Goal: Transaction & Acquisition: Purchase product/service

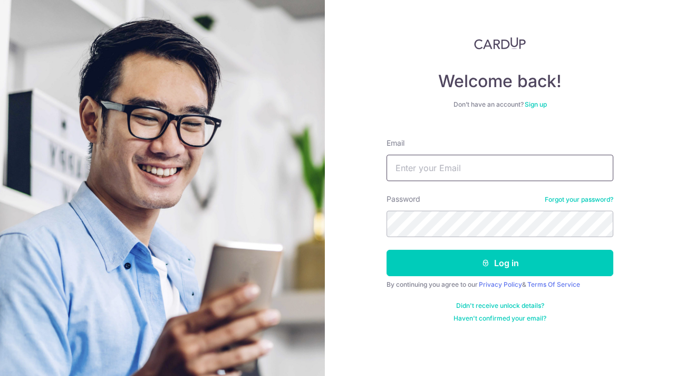
click at [478, 168] on input "Email" at bounding box center [500, 168] width 227 height 26
type input "dongmelina@gmail.com"
click at [387, 250] on button "Log in" at bounding box center [500, 263] width 227 height 26
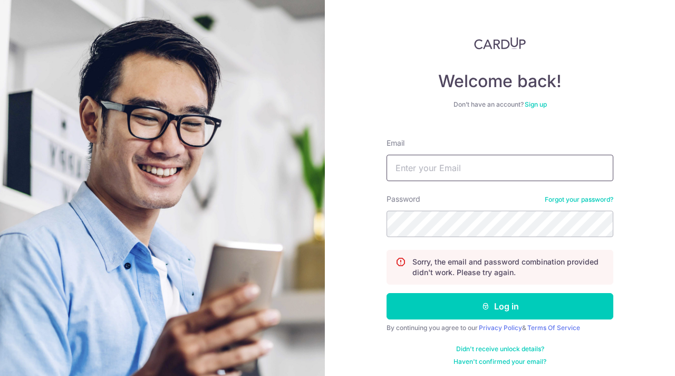
click at [433, 163] on input "Email" at bounding box center [500, 168] width 227 height 26
type input "dongmelina@gmail.com"
click at [387, 293] on button "Log in" at bounding box center [500, 306] width 227 height 26
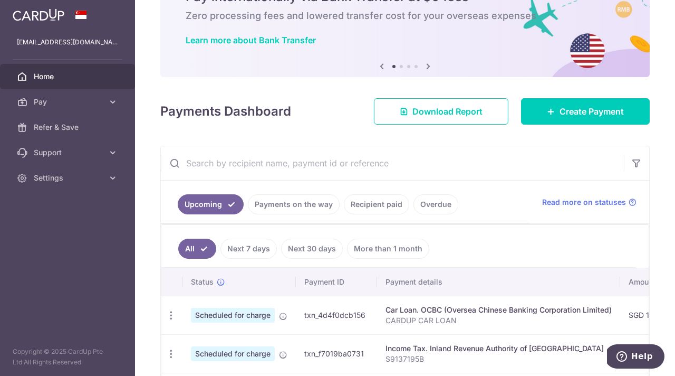
scroll to position [47, 0]
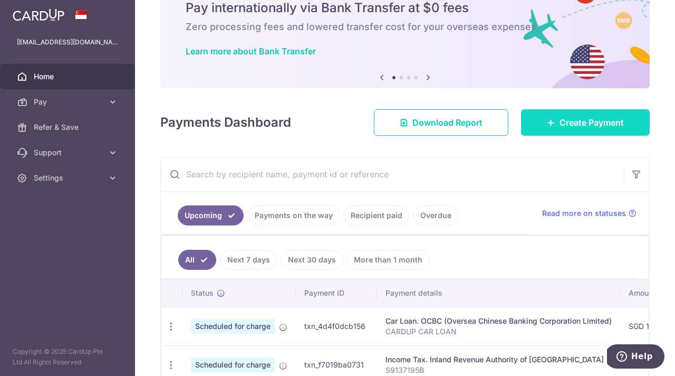
click at [562, 124] on span "Create Payment" at bounding box center [592, 122] width 64 height 13
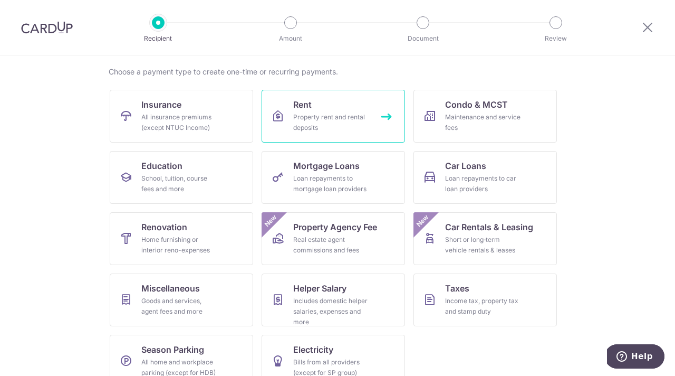
scroll to position [97, 0]
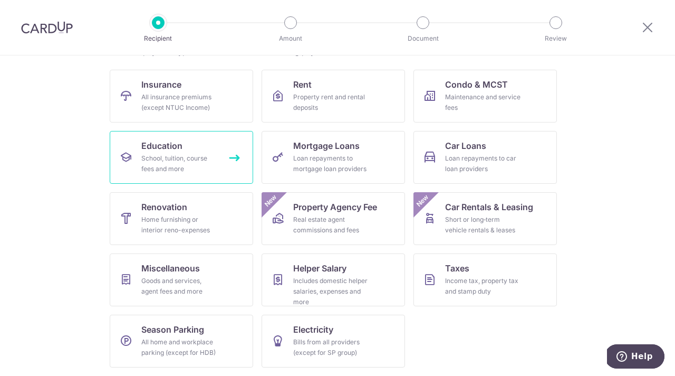
click at [198, 142] on link "Education School, tuition, course fees and more" at bounding box center [181, 157] width 143 height 53
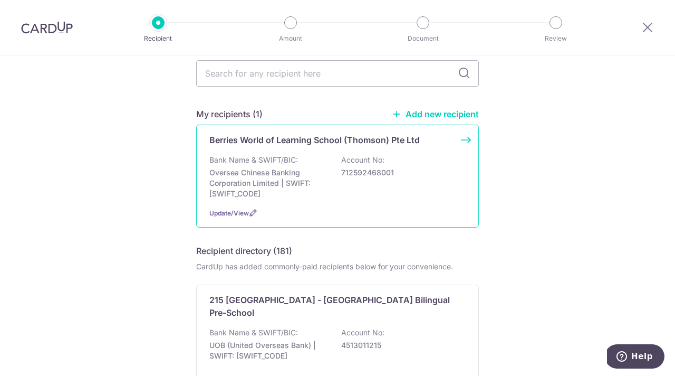
scroll to position [51, 0]
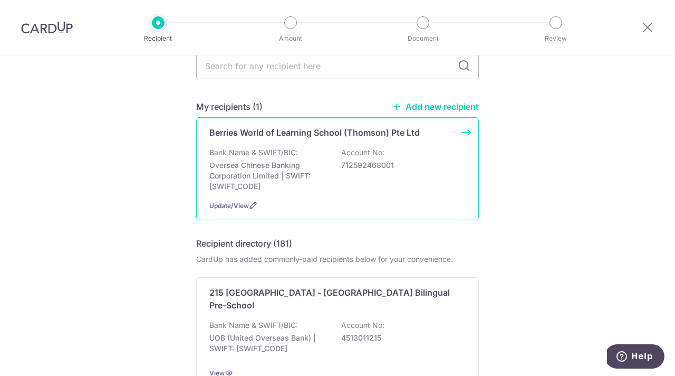
click at [310, 143] on div "Berries World of Learning School (Thomson) Pte Ltd Bank Name & SWIFT/BIC: Overs…" at bounding box center [337, 168] width 283 height 103
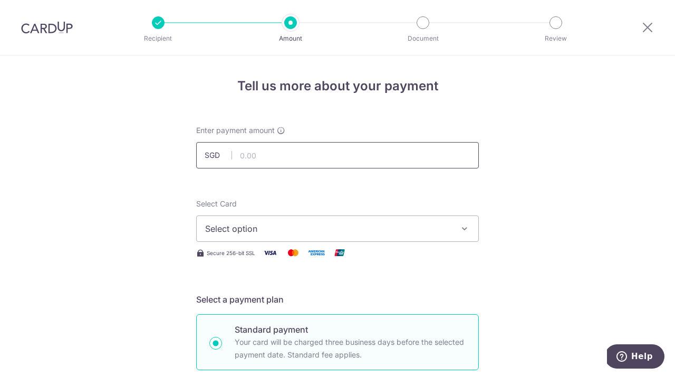
click at [287, 157] on input "text" at bounding box center [337, 155] width 283 height 26
type input "959.20"
click at [267, 220] on button "Select option" at bounding box center [337, 228] width 283 height 26
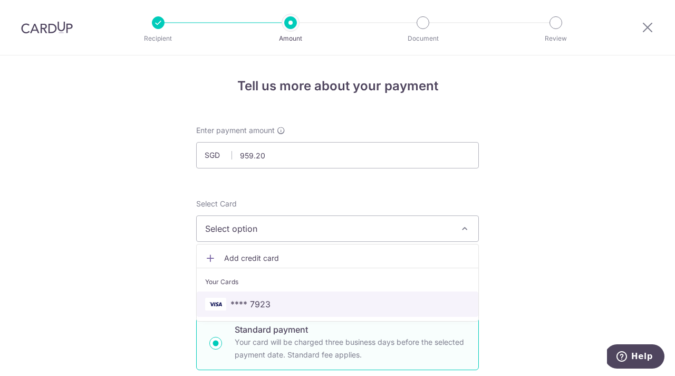
click at [248, 302] on span "**** 7923" at bounding box center [251, 304] width 40 height 13
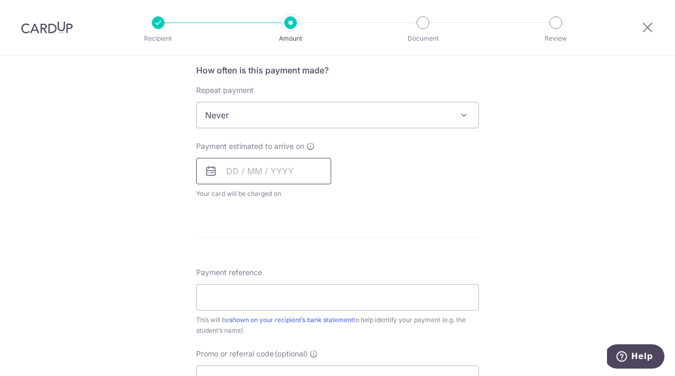
scroll to position [400, 0]
click at [239, 167] on input "text" at bounding box center [263, 170] width 135 height 26
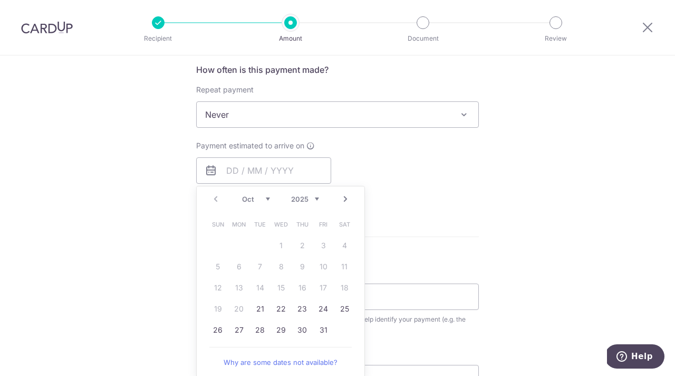
click at [234, 311] on table "Sun Mon Tue Wed Thu Fri Sat 1 2 3 4 5 6 7 8 9 10 11 12 13 14 15 16 17 18 19 20 …" at bounding box center [281, 277] width 148 height 127
click at [229, 311] on table "Sun Mon Tue Wed Thu Fri Sat 1 2 3 4 5 6 7 8 9 10 11 12 13 14 15 16 17 18 19 20 …" at bounding box center [281, 277] width 148 height 127
click at [431, 149] on div "Payment estimated to arrive on Prev Next Oct Nov [DATE] 2026 2027 2028 2029 203…" at bounding box center [337, 169] width 295 height 58
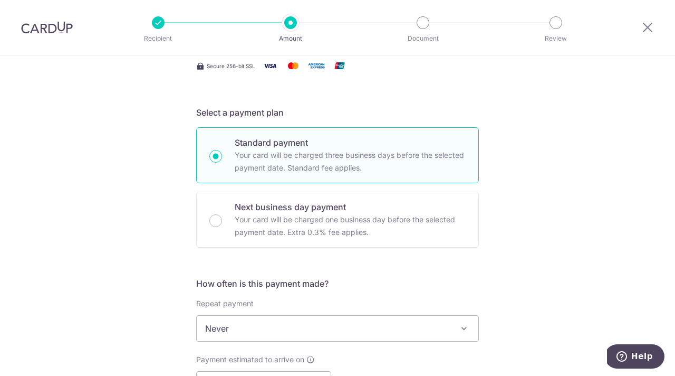
scroll to position [162, 0]
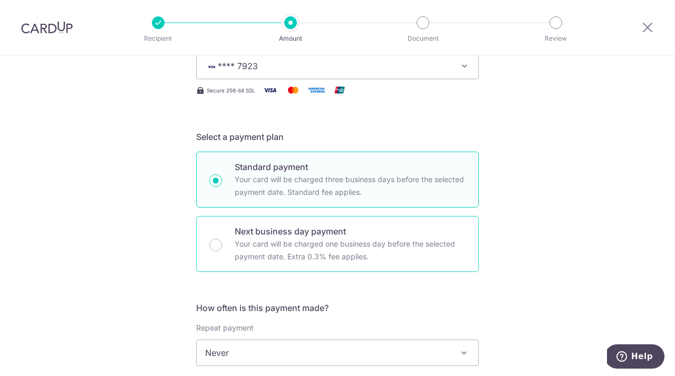
click at [378, 236] on p "Next business day payment" at bounding box center [350, 231] width 231 height 13
click at [222, 238] on input "Next business day payment Your card will be charged one business day before the…" at bounding box center [215, 244] width 13 height 13
radio input "false"
radio input "true"
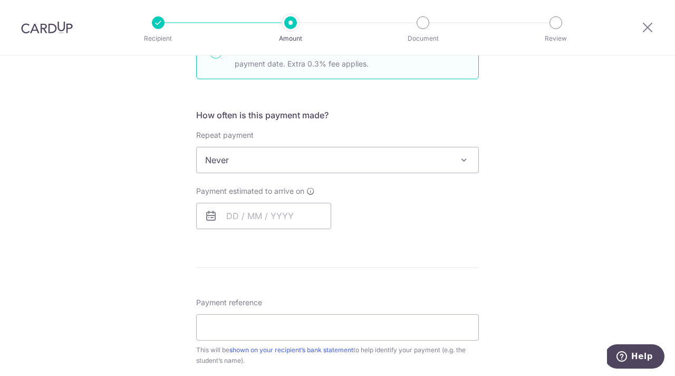
scroll to position [321, 0]
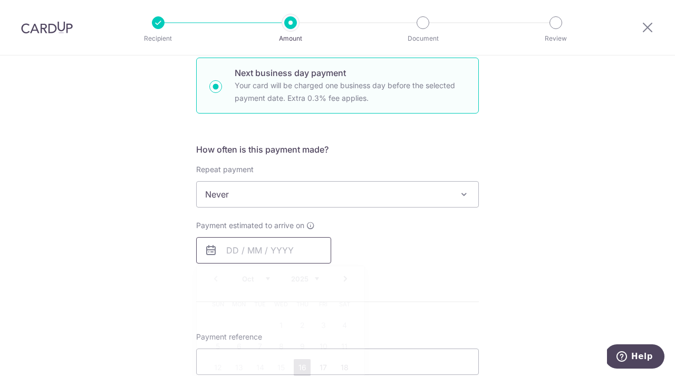
click at [252, 257] on input "text" at bounding box center [263, 250] width 135 height 26
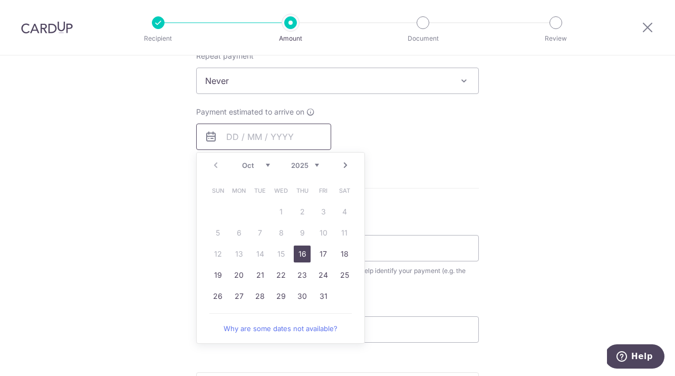
scroll to position [435, 0]
click at [306, 254] on link "16" at bounding box center [302, 253] width 17 height 17
type input "[DATE]"
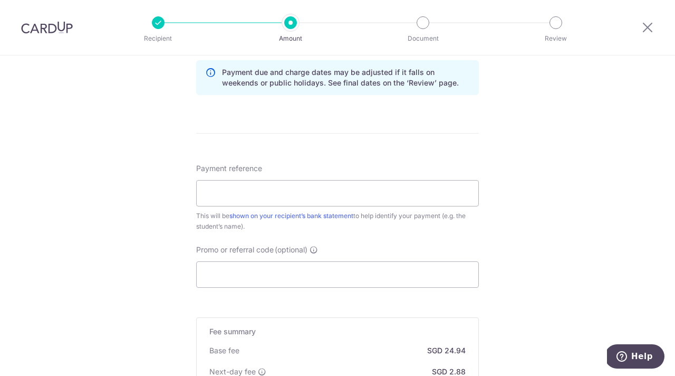
scroll to position [554, 0]
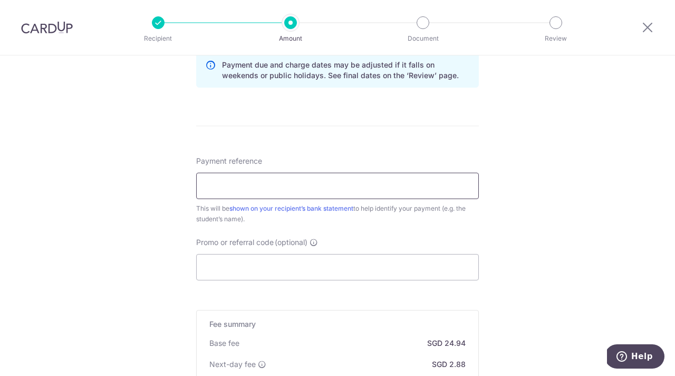
click at [394, 183] on input "Payment reference" at bounding box center [337, 185] width 283 height 26
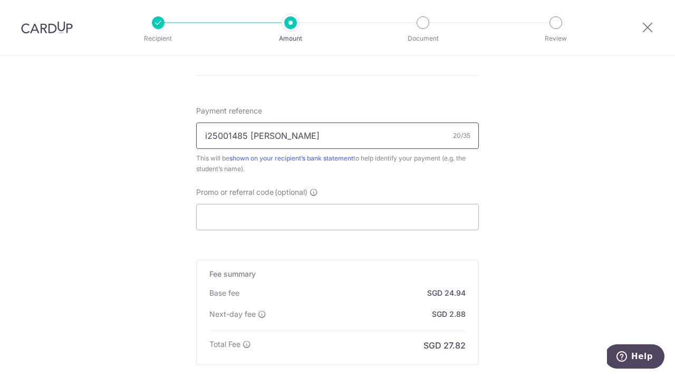
scroll to position [606, 0]
type input "i25001485 [PERSON_NAME]"
drag, startPoint x: 269, startPoint y: 189, endPoint x: 176, endPoint y: 189, distance: 92.8
click at [378, 221] on input "Promo or referral code (optional)" at bounding box center [337, 216] width 283 height 26
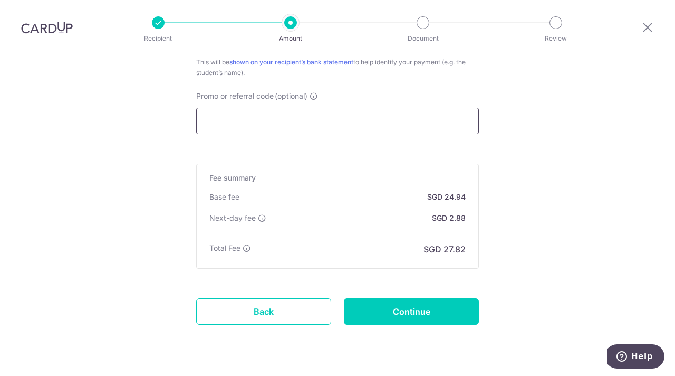
scroll to position [728, 0]
